Goal: Information Seeking & Learning: Check status

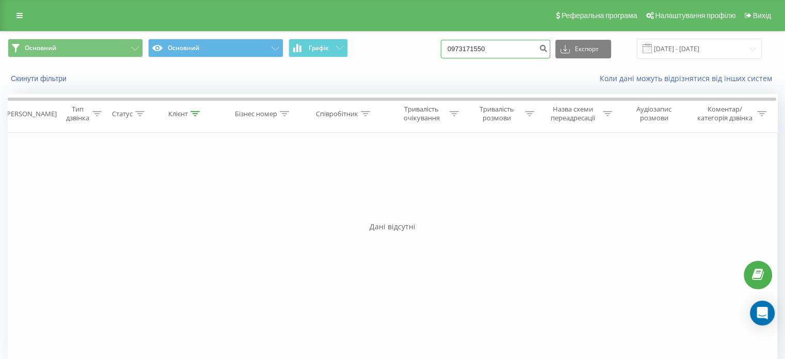
drag, startPoint x: 502, startPoint y: 52, endPoint x: 440, endPoint y: 54, distance: 61.5
click at [440, 54] on div "Основний Основний Графік 0973171550 Експорт .csv .xls .xlsx [DATE] - [DATE]" at bounding box center [393, 49] width 770 height 20
paste input "61147311"
type input "0961147311"
